Goal: Information Seeking & Learning: Learn about a topic

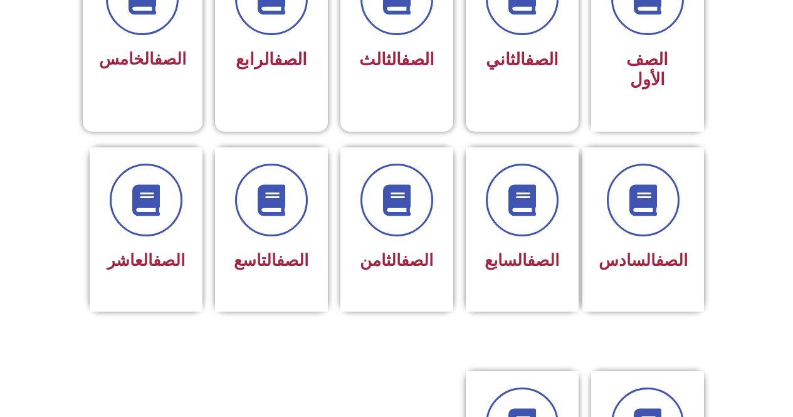
scroll to position [415, 0]
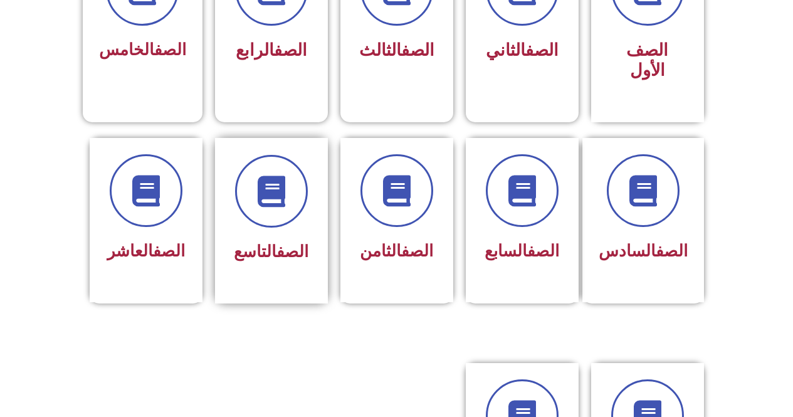
click at [290, 242] on link "الصف" at bounding box center [292, 251] width 32 height 19
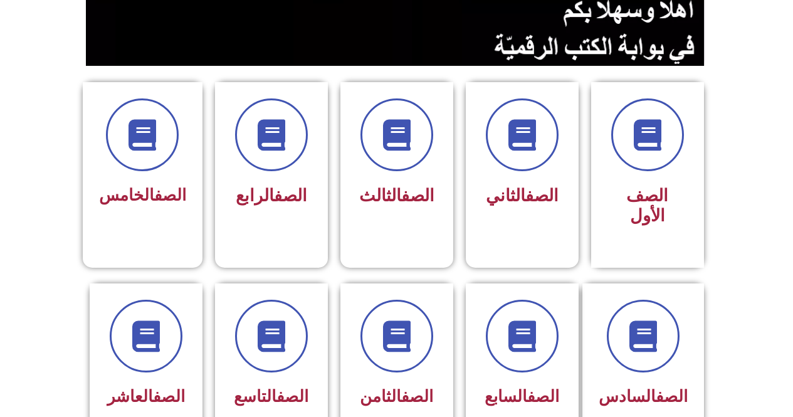
scroll to position [412, 0]
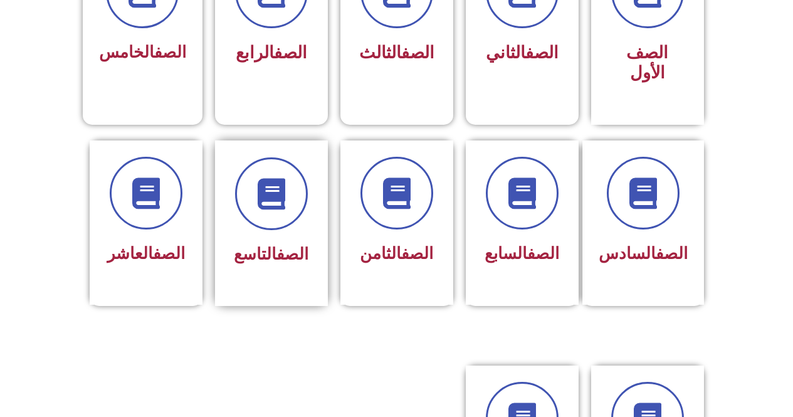
click at [303, 239] on div "الصف التاسع" at bounding box center [271, 254] width 79 height 31
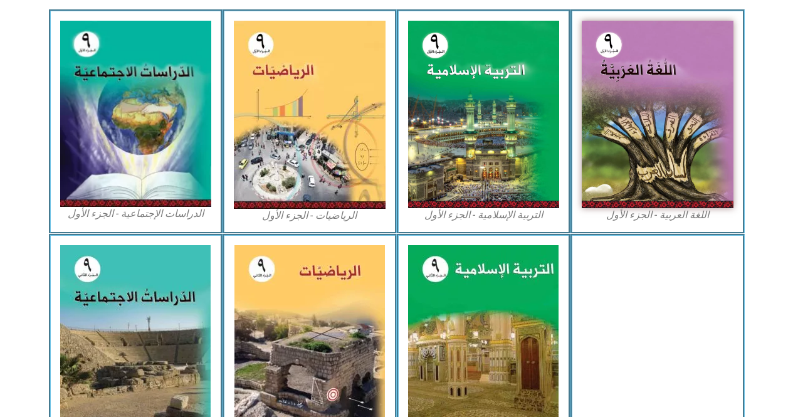
scroll to position [384, 0]
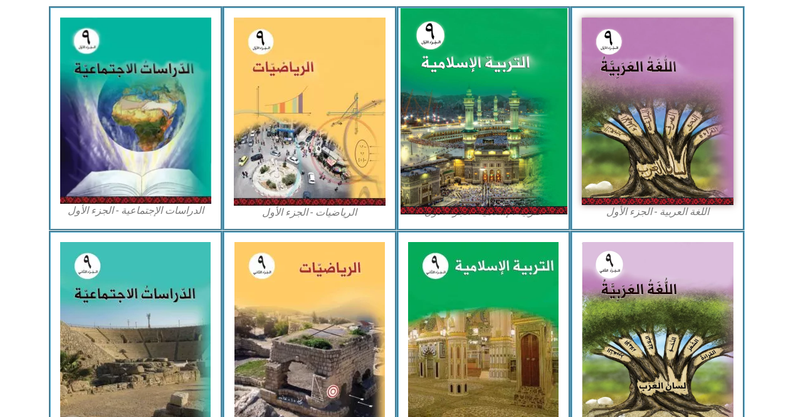
click at [465, 149] on img at bounding box center [483, 111] width 167 height 206
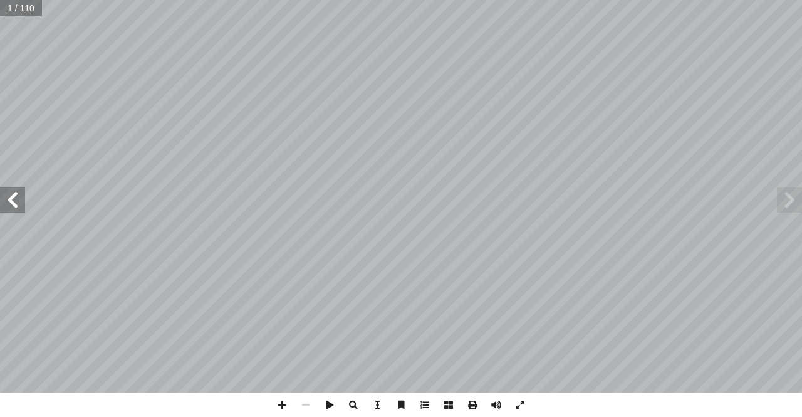
click at [17, 195] on span at bounding box center [12, 199] width 25 height 25
click at [278, 407] on span at bounding box center [282, 405] width 24 height 24
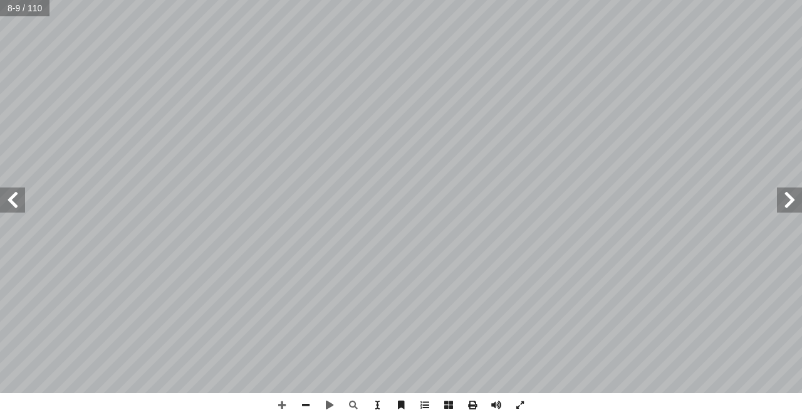
click at [473, 114] on html "الصفحة الرئيسية الصف الأول الصف الثاني الصف الثالث الصف الرابع الصف الخامس الصف…" at bounding box center [401, 57] width 802 height 114
click at [300, 396] on span at bounding box center [306, 405] width 24 height 24
click at [282, 401] on span at bounding box center [282, 405] width 24 height 24
click at [283, 407] on span at bounding box center [282, 405] width 24 height 24
click at [6, 202] on span at bounding box center [12, 199] width 25 height 25
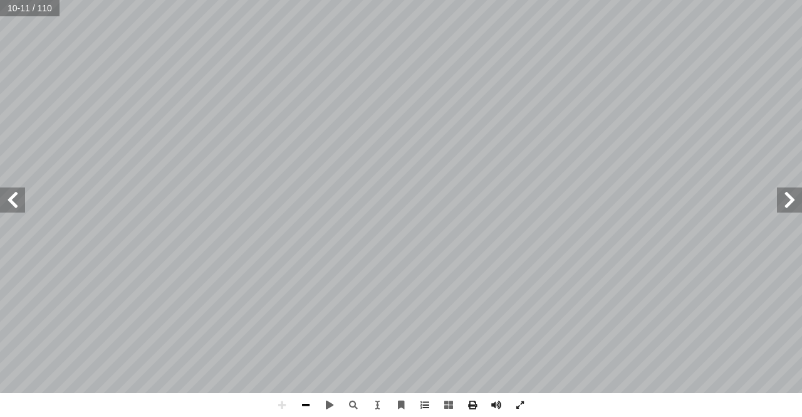
click at [311, 407] on span at bounding box center [306, 405] width 24 height 24
click at [307, 401] on span at bounding box center [306, 405] width 24 height 24
click at [281, 404] on span at bounding box center [282, 405] width 24 height 24
click at [288, 404] on span at bounding box center [282, 405] width 24 height 24
click at [278, 402] on span at bounding box center [282, 405] width 24 height 24
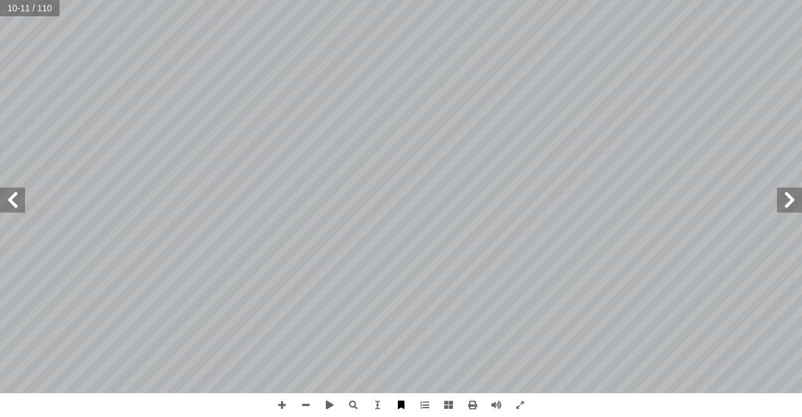
click at [409, 393] on div "٦ َ وح ُ ر َّ ن ِ إ ا ":  ه ّ الل ُ رسول َ فس)، قال َّ (الن ِ وع ّ في الر ُ لق…" at bounding box center [401, 208] width 802 height 417
drag, startPoint x: 12, startPoint y: 207, endPoint x: 279, endPoint y: 404, distance: 332.1
click at [279, 405] on span at bounding box center [282, 405] width 24 height 24
click at [287, 114] on html "الصفحة الرئيسية الصف الأول الصف الثاني الصف الثالث الصف الرابع الصف الخامس الصف…" at bounding box center [401, 57] width 802 height 114
click at [282, 400] on span at bounding box center [282, 405] width 24 height 24
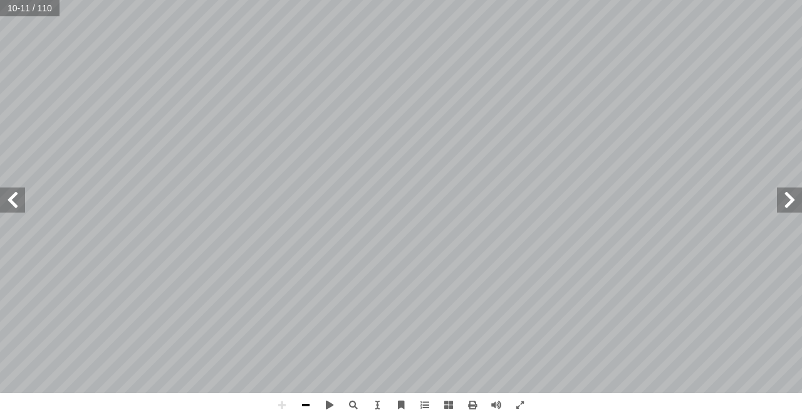
click at [305, 401] on span at bounding box center [306, 405] width 24 height 24
click at [303, 401] on span at bounding box center [306, 405] width 24 height 24
click at [18, 201] on span at bounding box center [12, 199] width 25 height 25
click at [279, 404] on span at bounding box center [282, 405] width 24 height 24
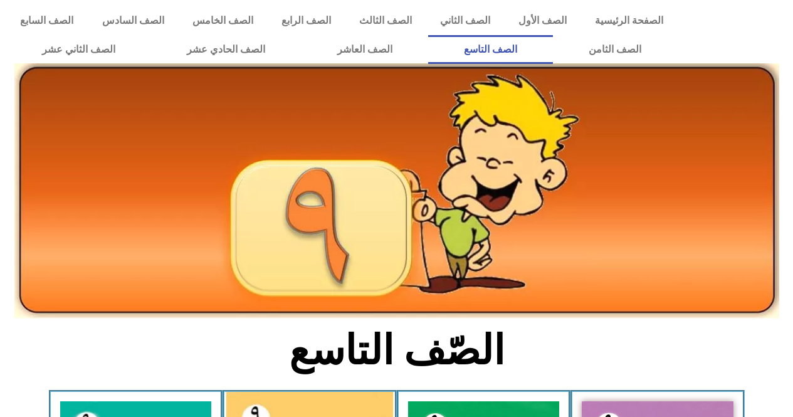
scroll to position [384, 0]
